Goal: Information Seeking & Learning: Learn about a topic

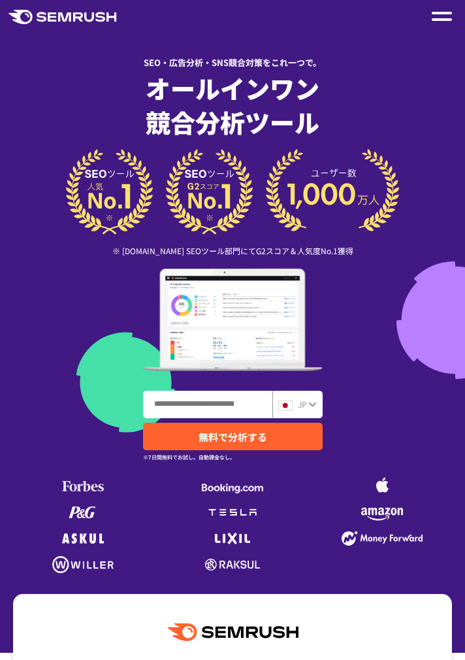
click at [439, 23] on div at bounding box center [442, 16] width 20 height 16
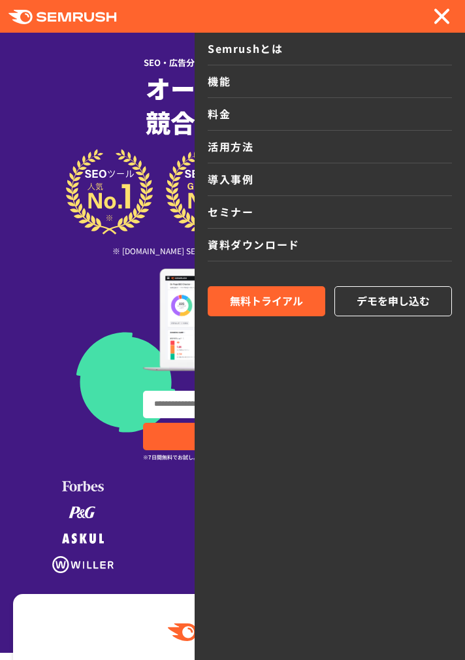
click at [67, 50] on div "SEO・広告分析・SNS競合対策をこれ一つで。" at bounding box center [232, 57] width 439 height 22
click at [65, 55] on div "SEO・広告分析・SNS競合対策をこれ一つで。" at bounding box center [232, 57] width 439 height 22
click at [447, 16] on div at bounding box center [442, 16] width 20 height 16
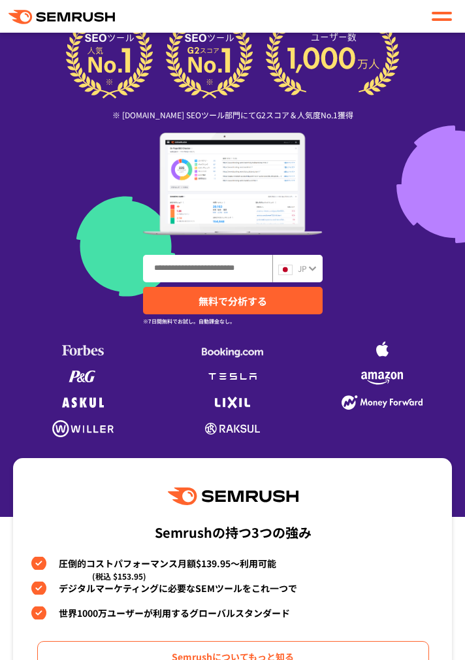
scroll to position [140, 0]
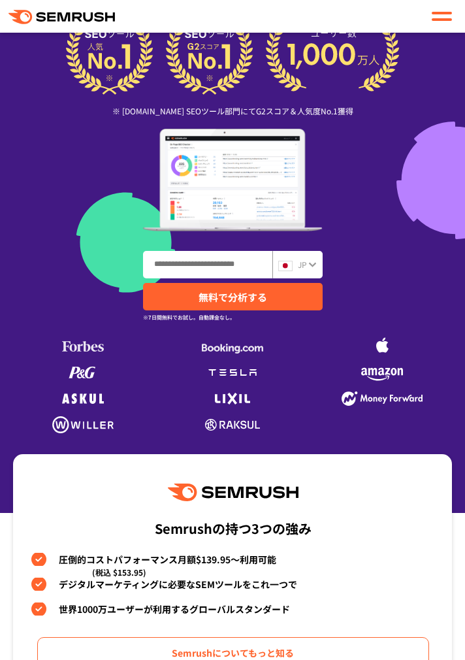
click at [310, 263] on icon at bounding box center [311, 265] width 7 height 5
click at [308, 267] on icon at bounding box center [312, 264] width 8 height 10
click at [301, 264] on span "JP" at bounding box center [302, 264] width 9 height 11
click at [314, 265] on icon at bounding box center [311, 265] width 7 height 5
click at [244, 269] on input "ドメイン、キーワードまたはURLを入力してください" at bounding box center [208, 265] width 128 height 26
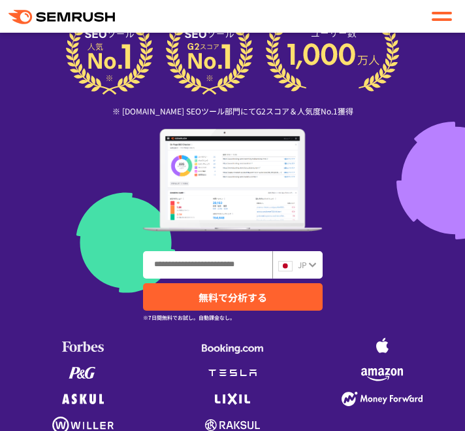
click at [315, 261] on icon at bounding box center [312, 264] width 8 height 10
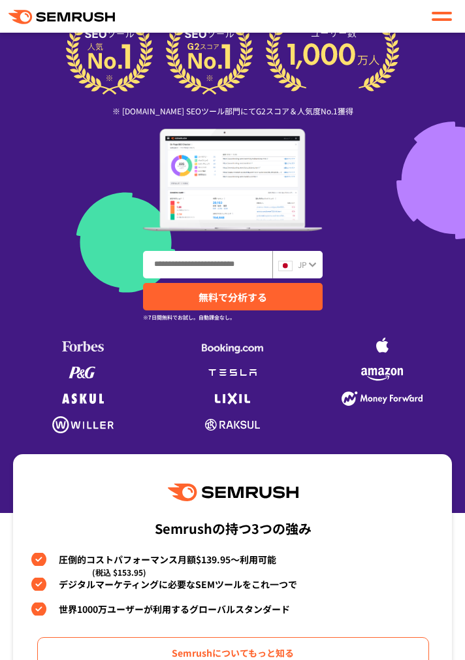
click at [318, 266] on div "JP" at bounding box center [297, 264] width 50 height 27
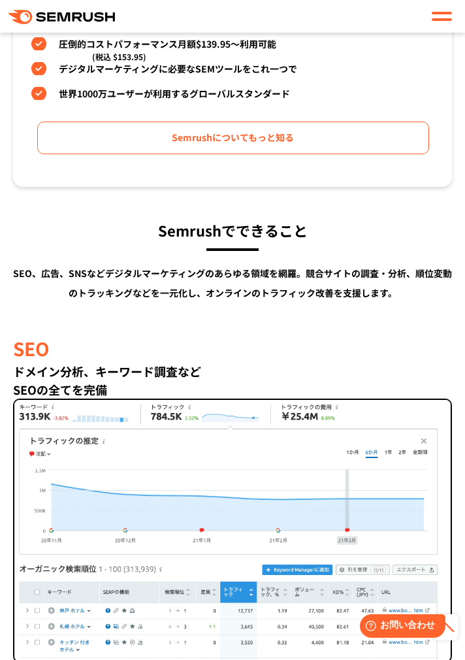
scroll to position [0, 0]
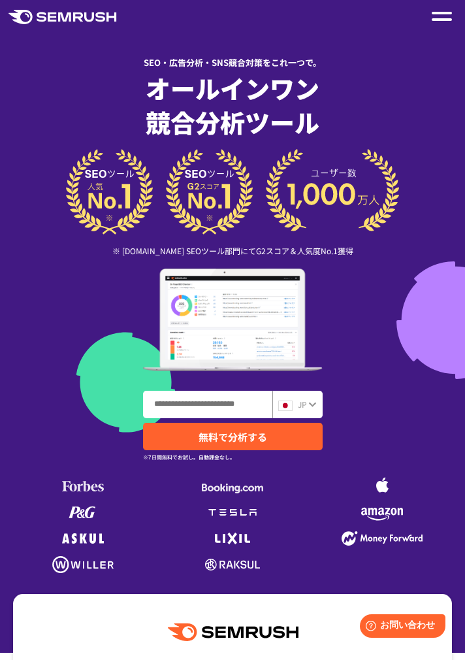
click at [440, 39] on div at bounding box center [232, 326] width 465 height 653
click at [444, 19] on span at bounding box center [442, 19] width 20 height 3
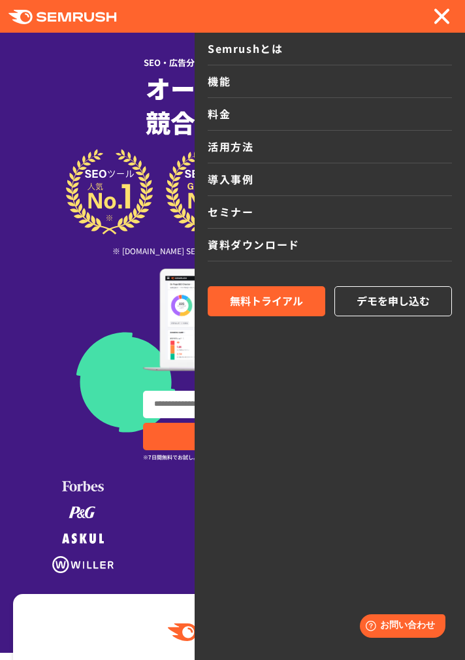
click at [439, 14] on span at bounding box center [442, 16] width 16 height 16
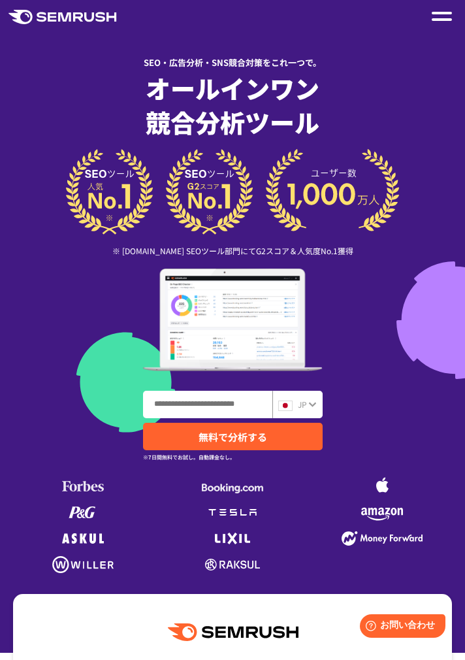
click at [25, 10] on icon at bounding box center [20, 17] width 24 height 14
click at [442, 10] on div at bounding box center [442, 16] width 20 height 16
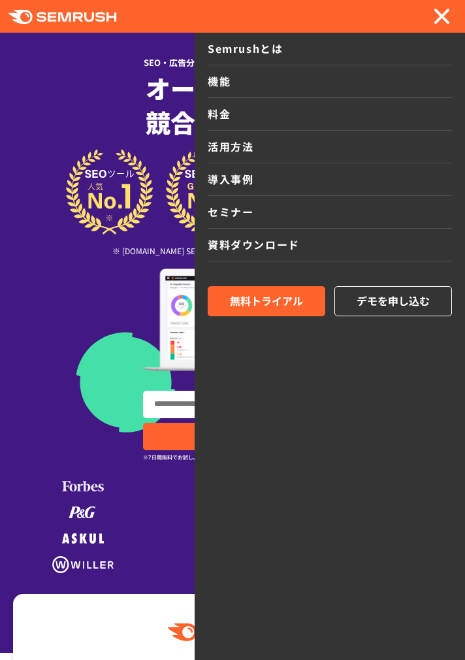
click at [390, 293] on span "デモを申し込む" at bounding box center [393, 301] width 73 height 17
click at [61, 62] on div "SEO・広告分析・SNS競合対策をこれ一つで。" at bounding box center [232, 57] width 439 height 22
click at [62, 73] on h1 "オールインワン 競合分析ツール" at bounding box center [232, 105] width 439 height 68
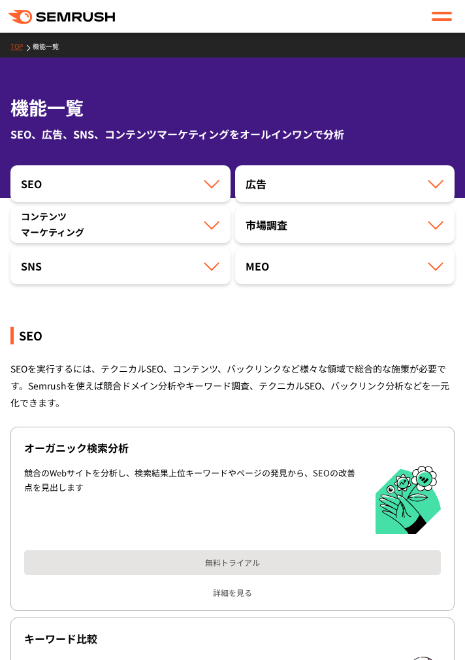
click at [165, 179] on div "SEO" at bounding box center [120, 184] width 199 height 16
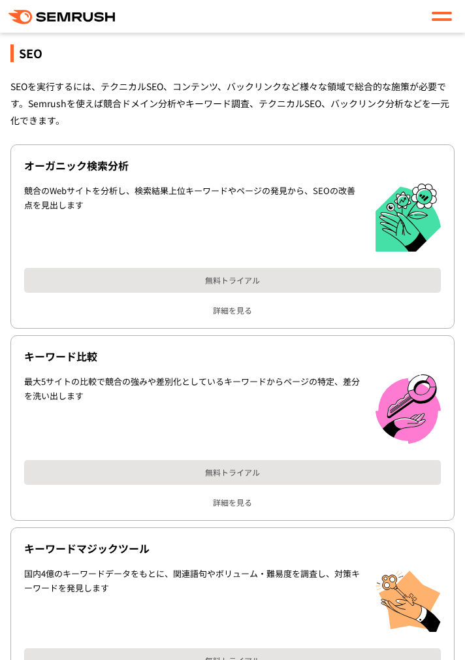
scroll to position [287, 0]
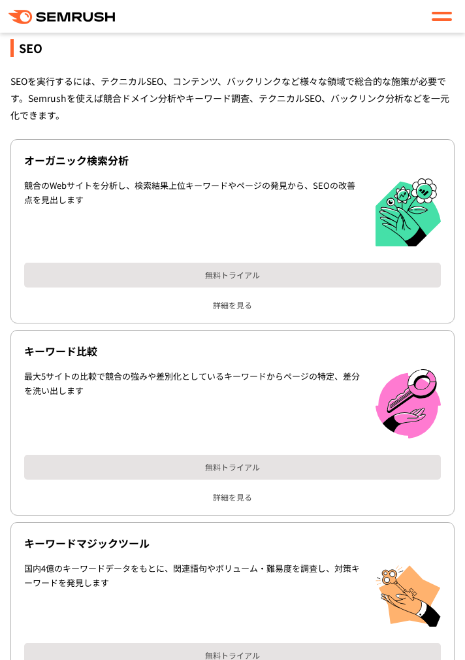
click at [282, 309] on link "詳細を見る" at bounding box center [232, 305] width 417 height 9
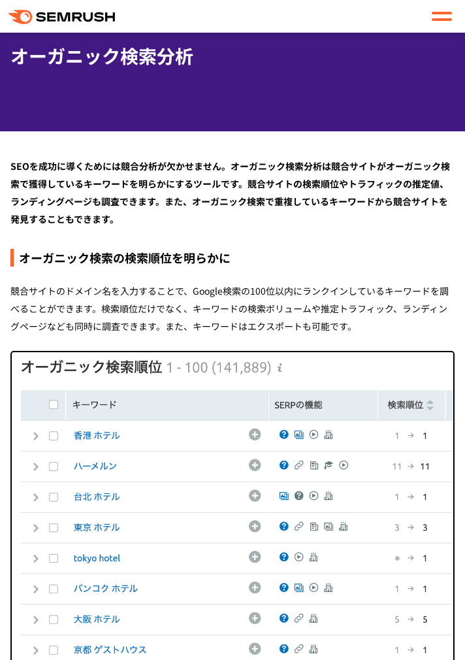
scroll to position [54, 0]
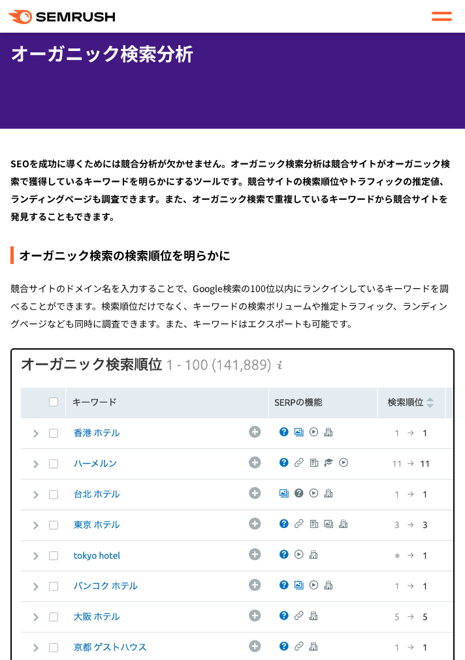
click at [98, 432] on img at bounding box center [233, 514] width 442 height 329
click at [87, 509] on img at bounding box center [233, 514] width 442 height 329
click at [102, 431] on img at bounding box center [233, 514] width 442 height 329
click at [37, 470] on img at bounding box center [233, 514] width 442 height 329
click at [29, 436] on img at bounding box center [233, 514] width 442 height 329
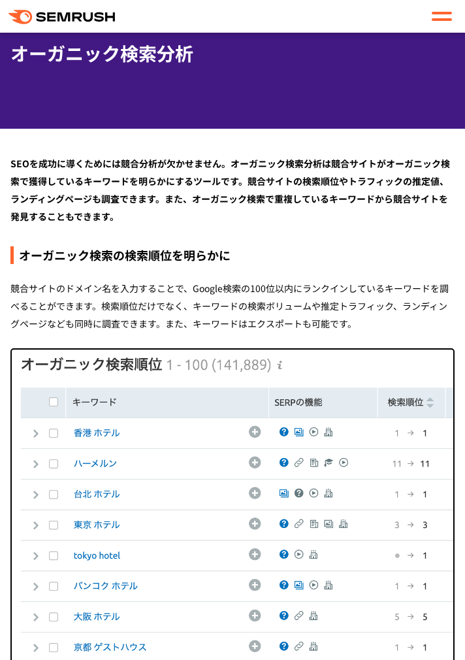
click at [71, 430] on img at bounding box center [233, 514] width 442 height 329
click at [82, 429] on img at bounding box center [233, 514] width 442 height 329
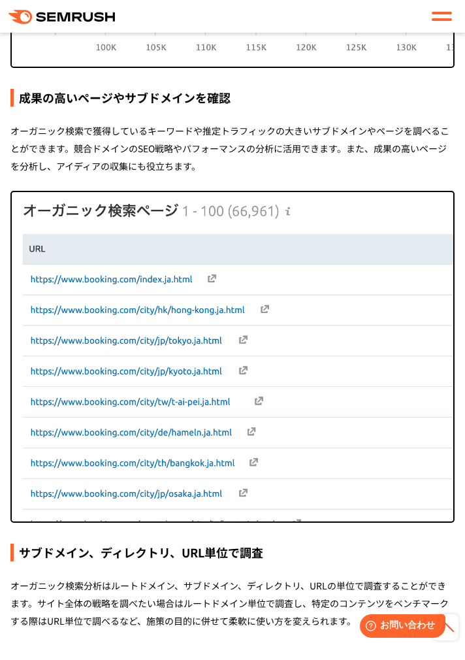
scroll to position [1958, 0]
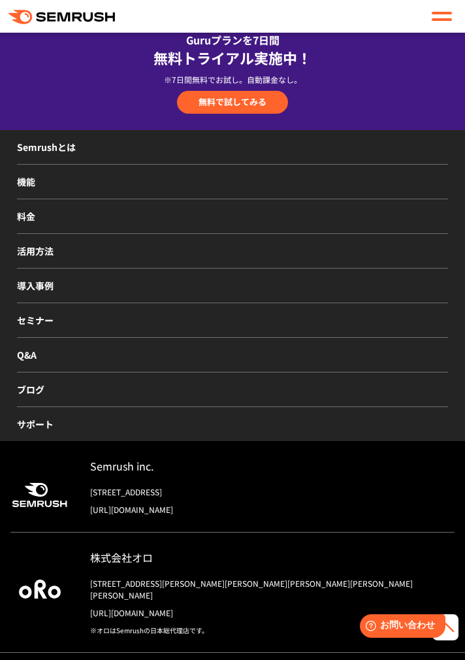
scroll to position [2864, 0]
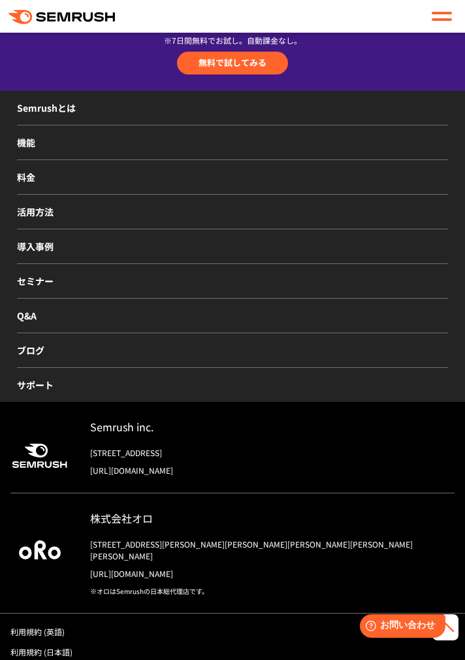
click at [346, 525] on div "株式会社オロ" at bounding box center [272, 518] width 365 height 19
